Goal: Check status: Check status

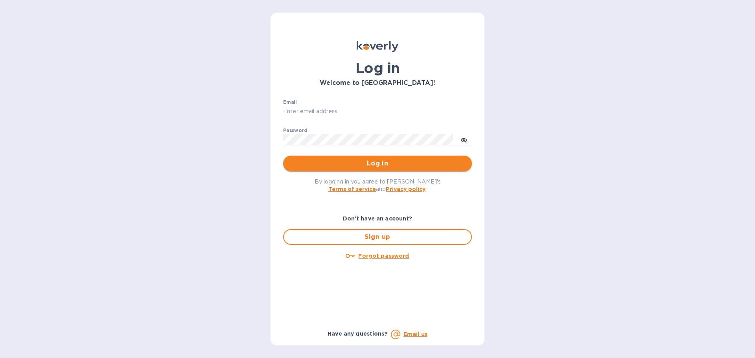
type input "syim@ulogusa.com"
click at [298, 164] on span "Log in" at bounding box center [377, 163] width 176 height 9
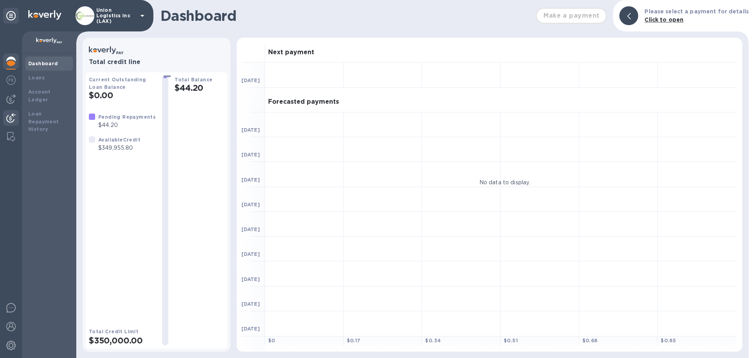
click at [11, 115] on img at bounding box center [10, 117] width 9 height 9
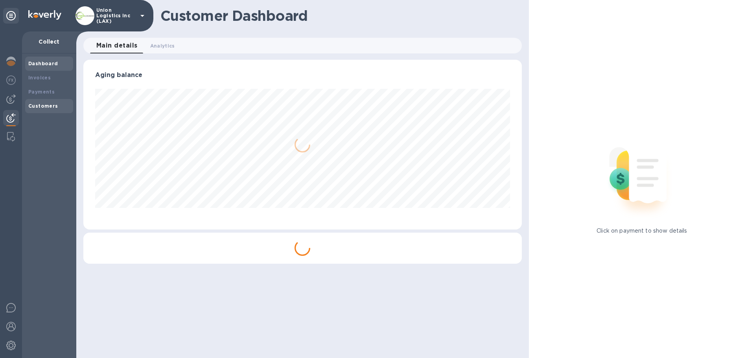
scroll to position [170, 438]
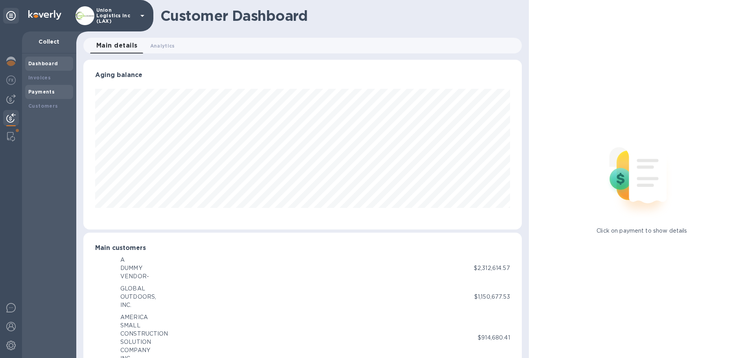
click at [47, 91] on b "Payments" at bounding box center [41, 92] width 26 height 6
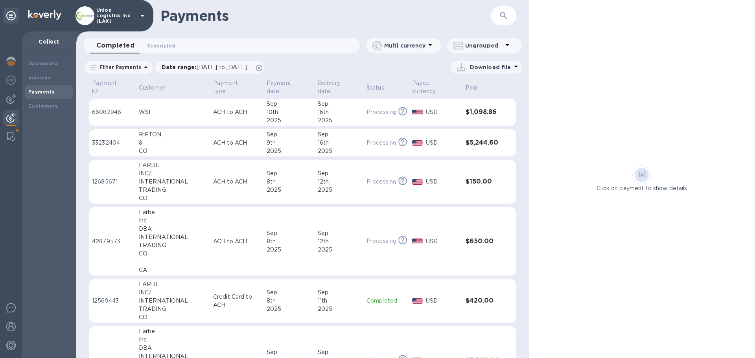
click at [223, 117] on td "ACH to ACH" at bounding box center [236, 113] width 53 height 28
